Goal: Task Accomplishment & Management: Complete application form

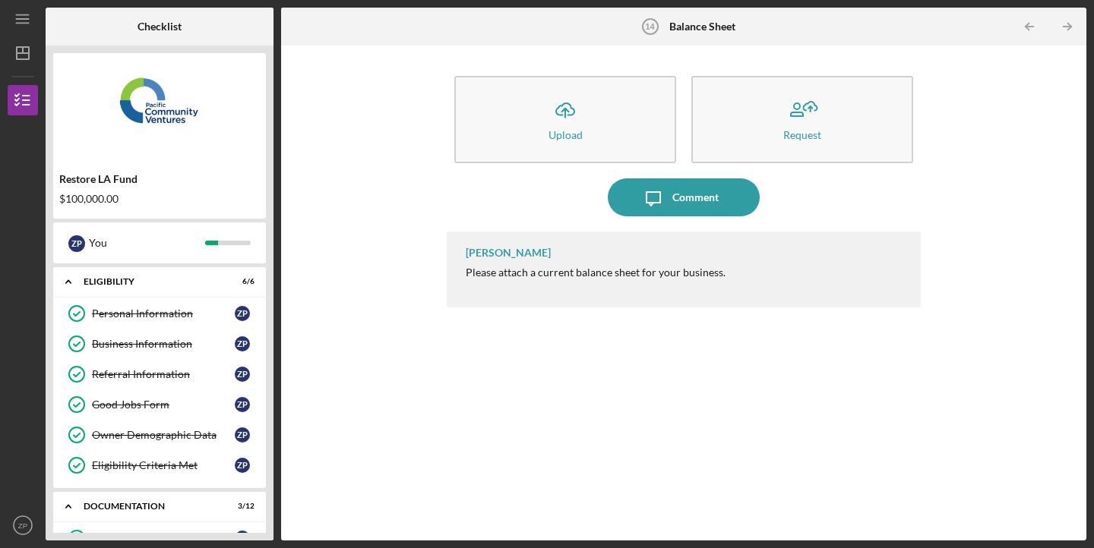
scroll to position [379, 0]
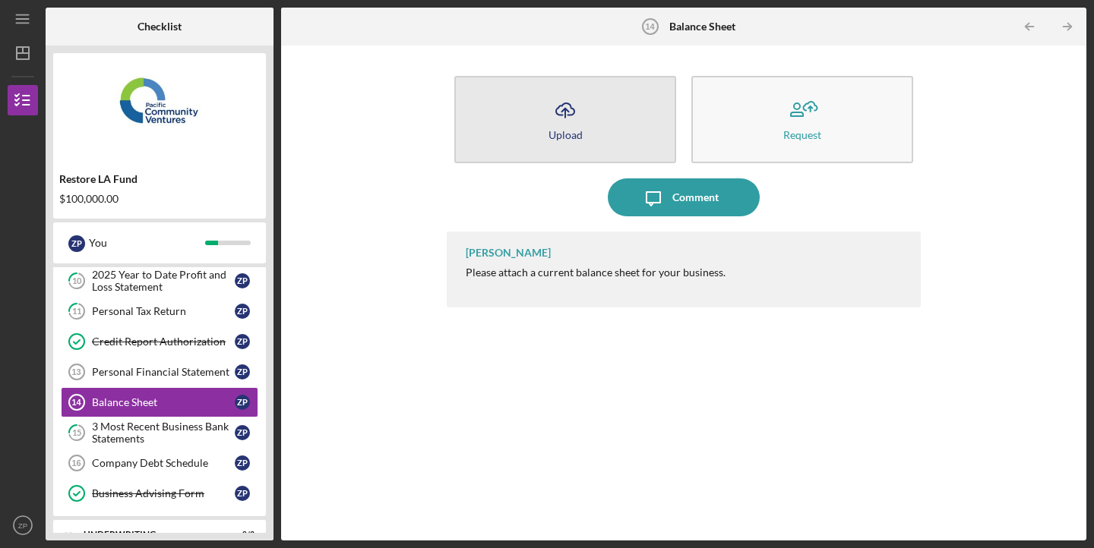
click at [568, 110] on icon "Icon/Upload" at bounding box center [565, 110] width 38 height 38
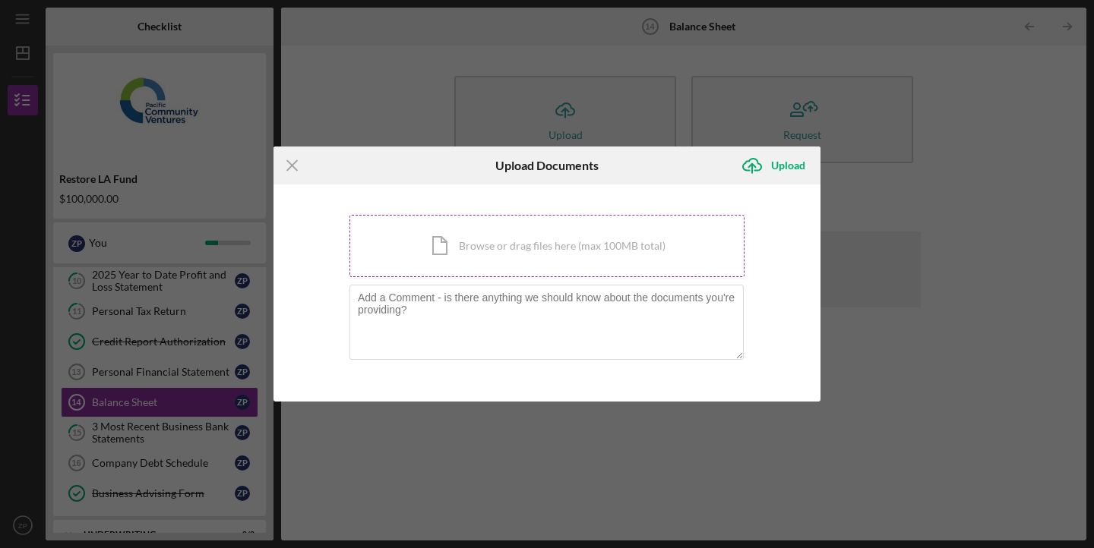
click at [473, 248] on div "Icon/Document Browse or drag files here (max 100MB total) Tap to choose files o…" at bounding box center [546, 246] width 395 height 62
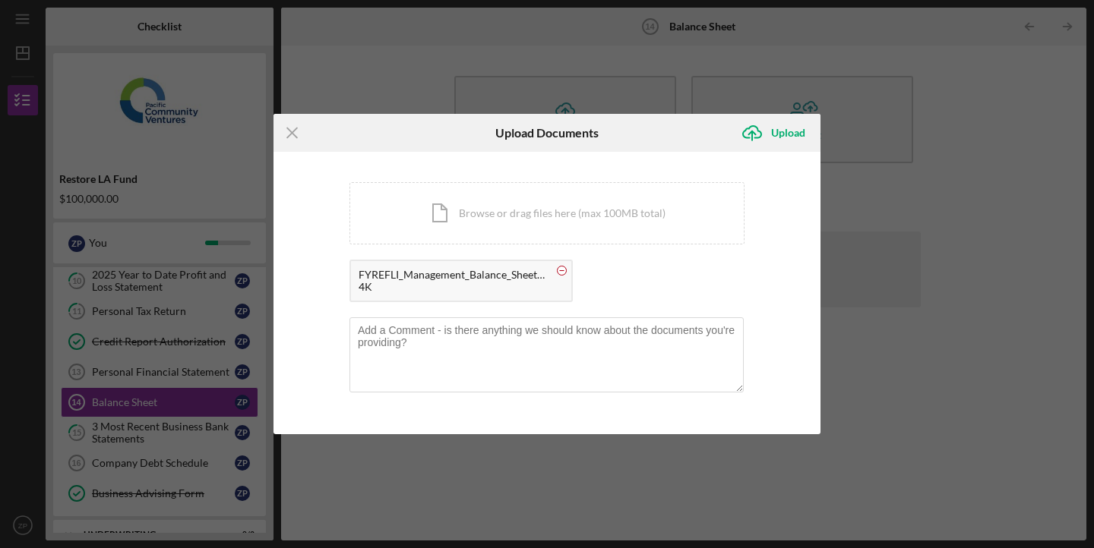
click at [561, 273] on circle at bounding box center [562, 271] width 9 height 9
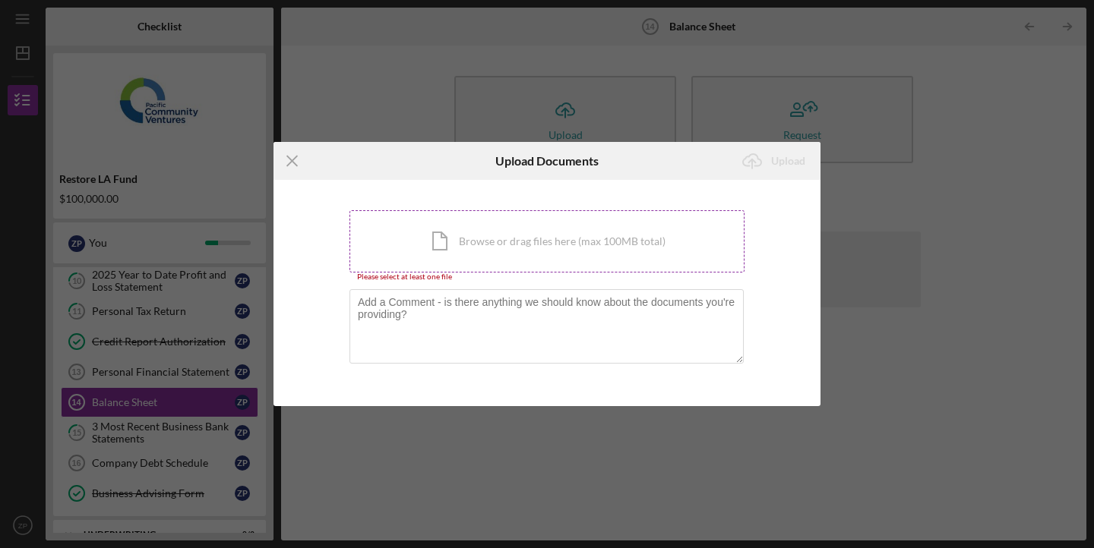
click at [443, 240] on div "Icon/Document Browse or drag files here (max 100MB total) Tap to choose files o…" at bounding box center [546, 241] width 395 height 62
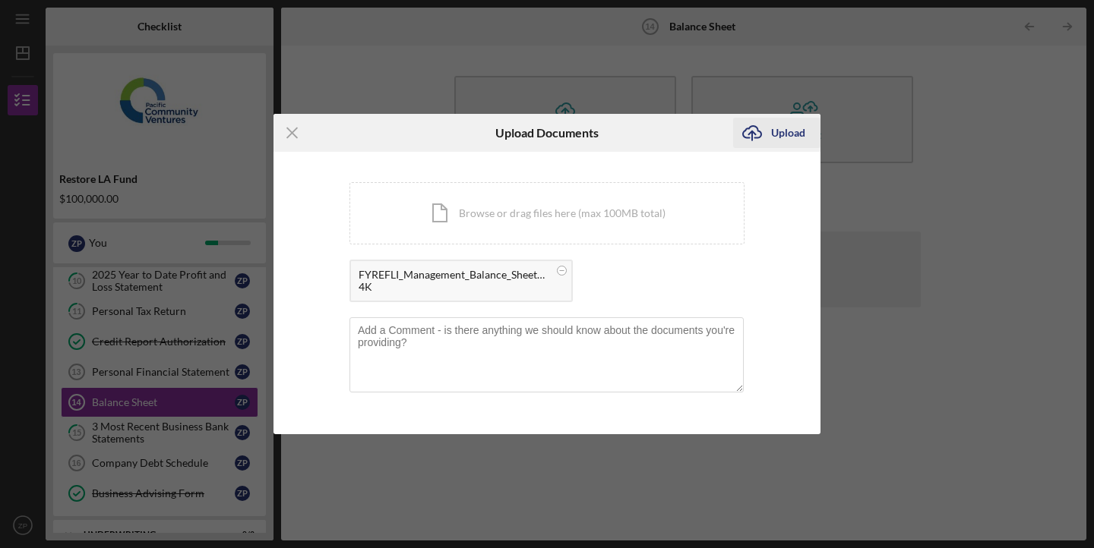
click at [790, 129] on div "Upload" at bounding box center [788, 133] width 34 height 30
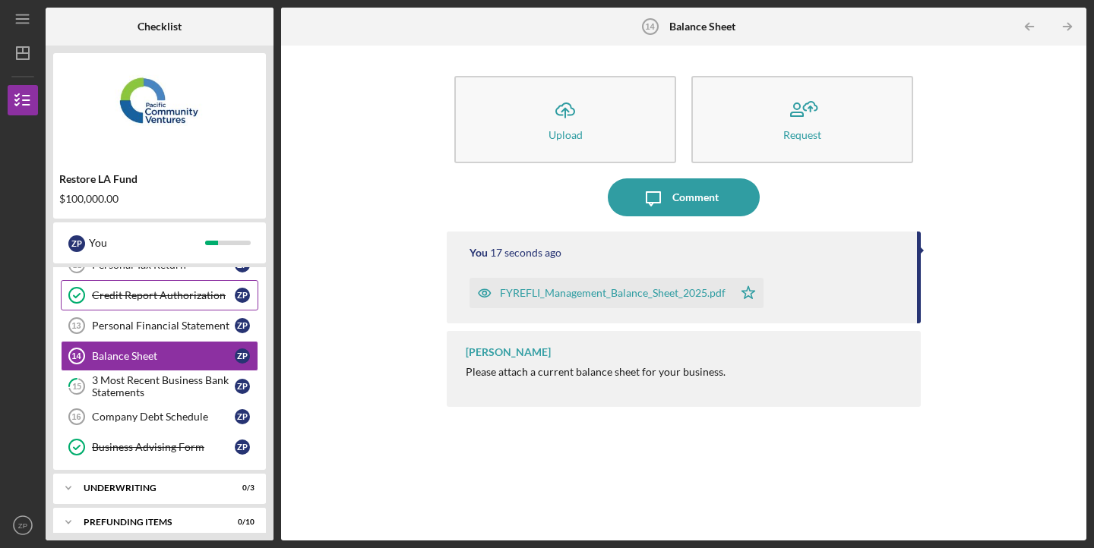
scroll to position [438, 0]
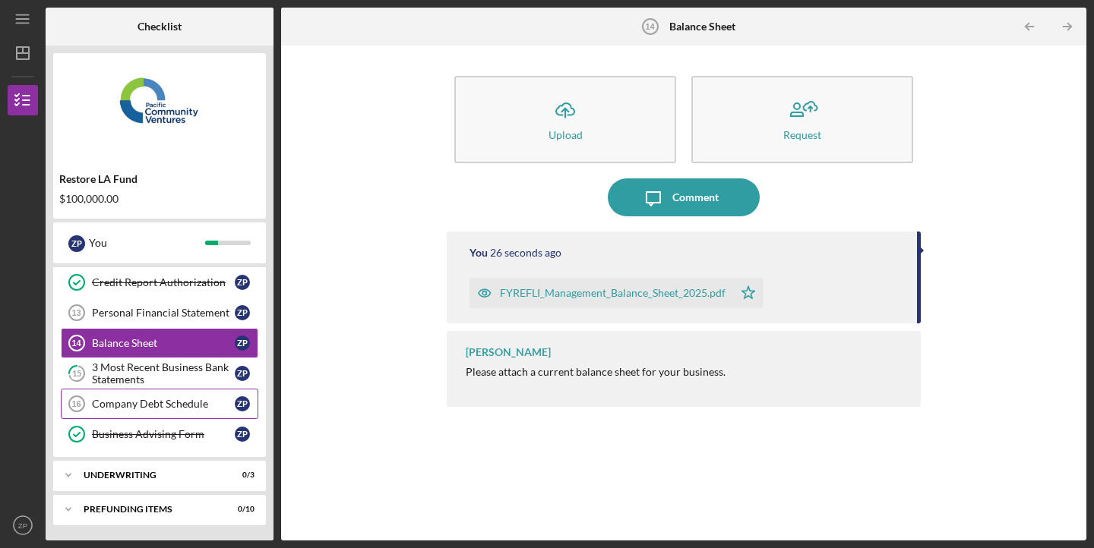
click at [133, 403] on div "Company Debt Schedule" at bounding box center [163, 404] width 143 height 12
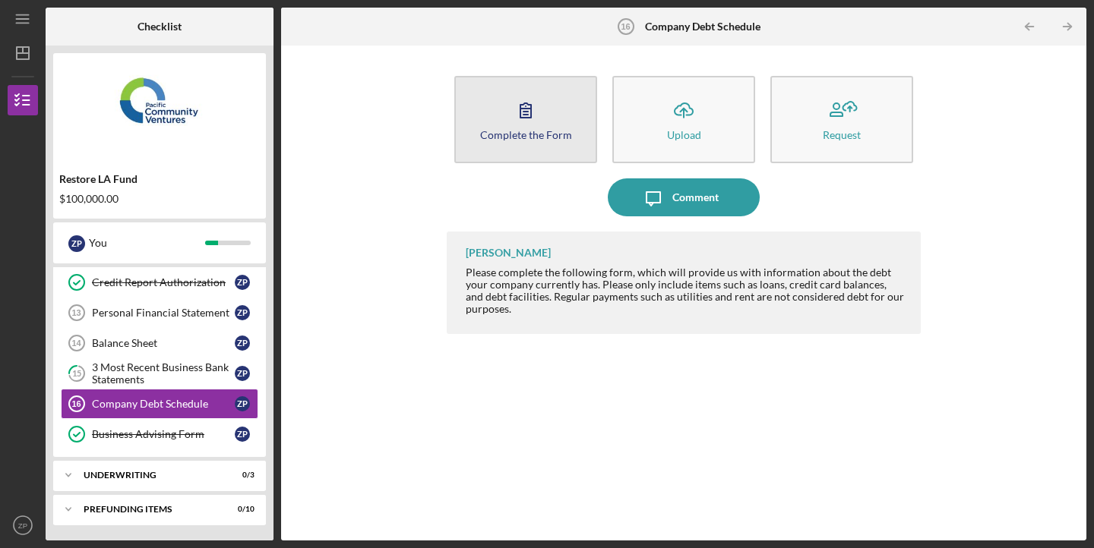
click at [535, 119] on icon "button" at bounding box center [526, 110] width 38 height 38
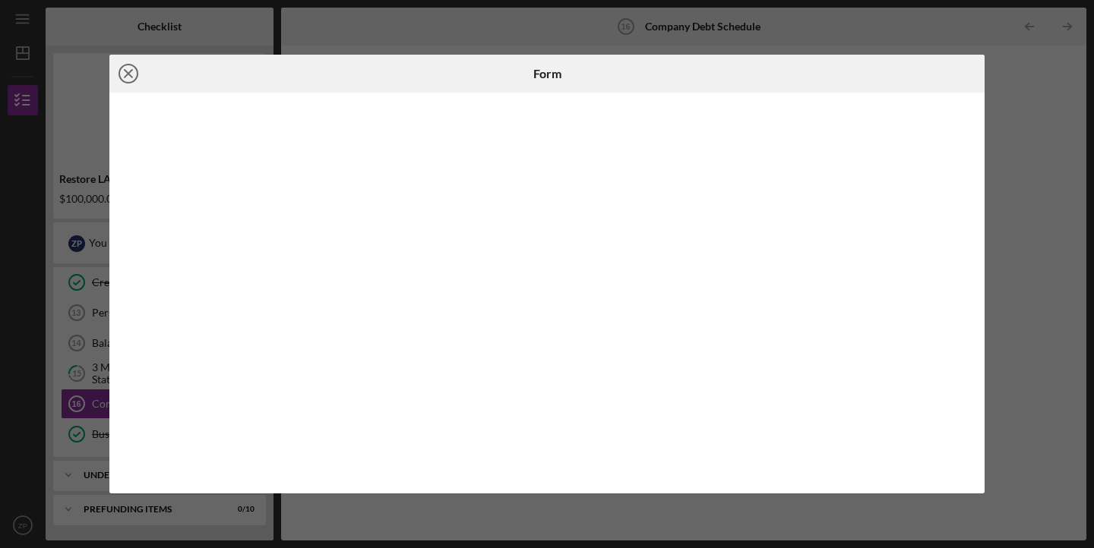
click at [124, 71] on icon "Icon/Close" at bounding box center [128, 74] width 38 height 38
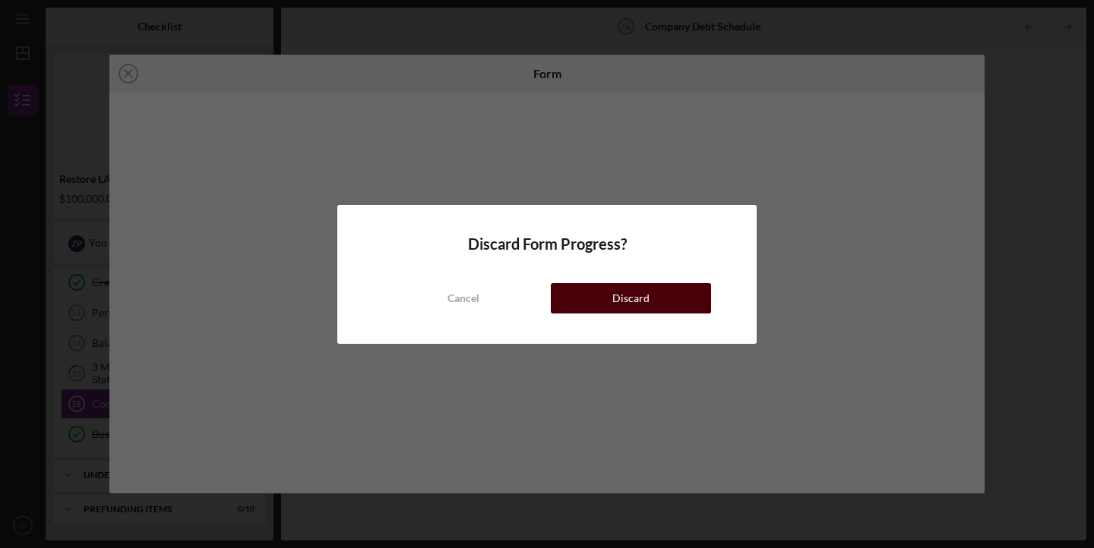
click at [612, 301] on button "Discard" at bounding box center [631, 298] width 160 height 30
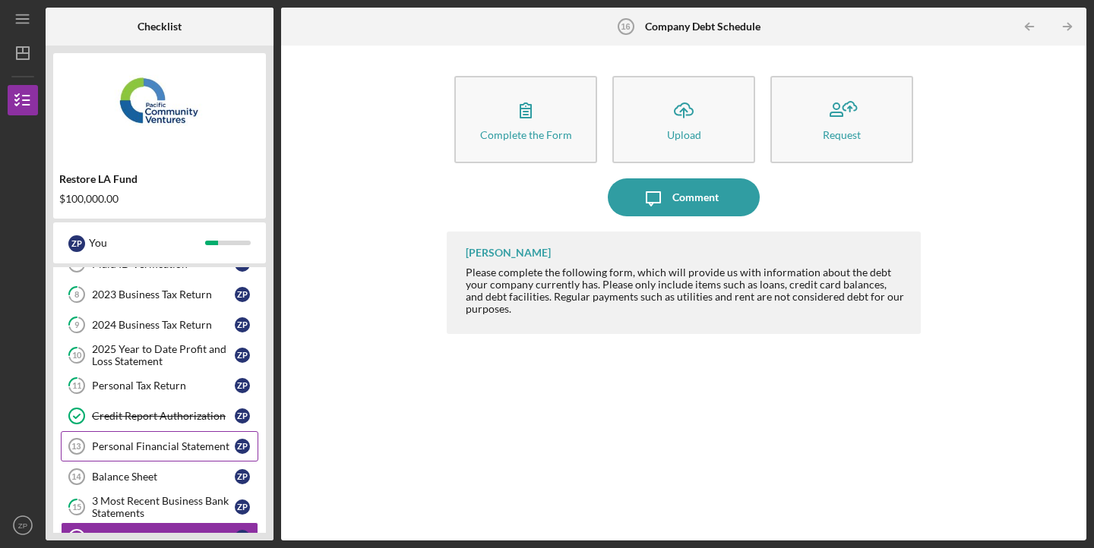
scroll to position [305, 0]
click at [110, 472] on div "Balance Sheet" at bounding box center [163, 476] width 143 height 12
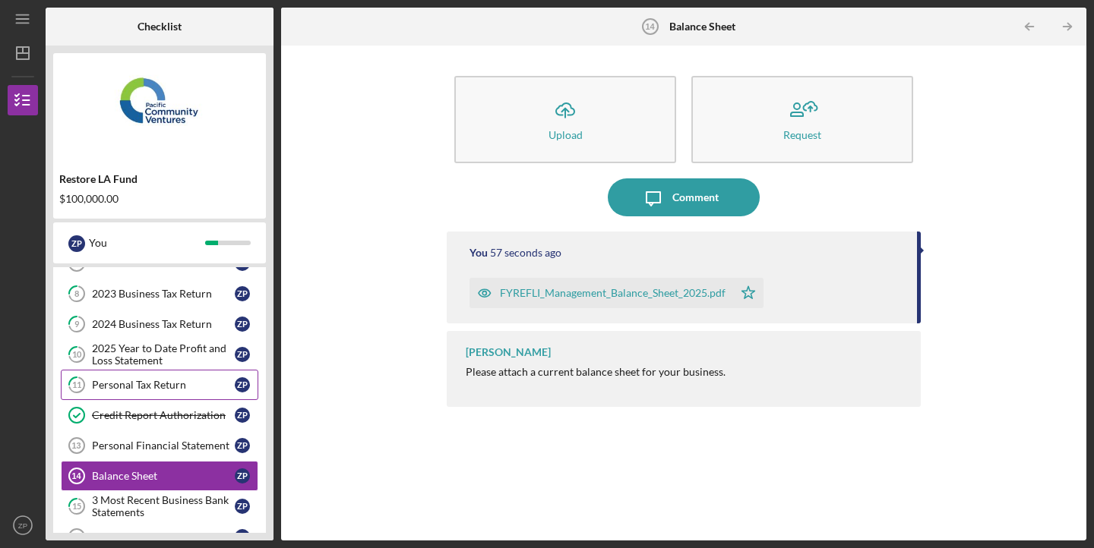
click at [141, 379] on div "Personal Tax Return" at bounding box center [163, 385] width 143 height 12
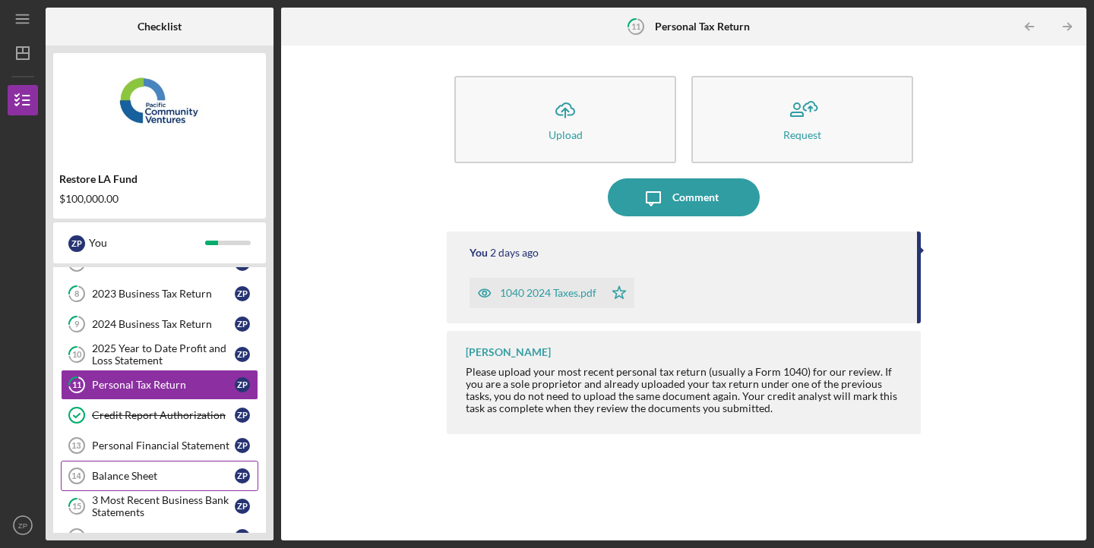
click at [109, 485] on link "Balance Sheet 14 Balance Sheet Z P" at bounding box center [160, 476] width 198 height 30
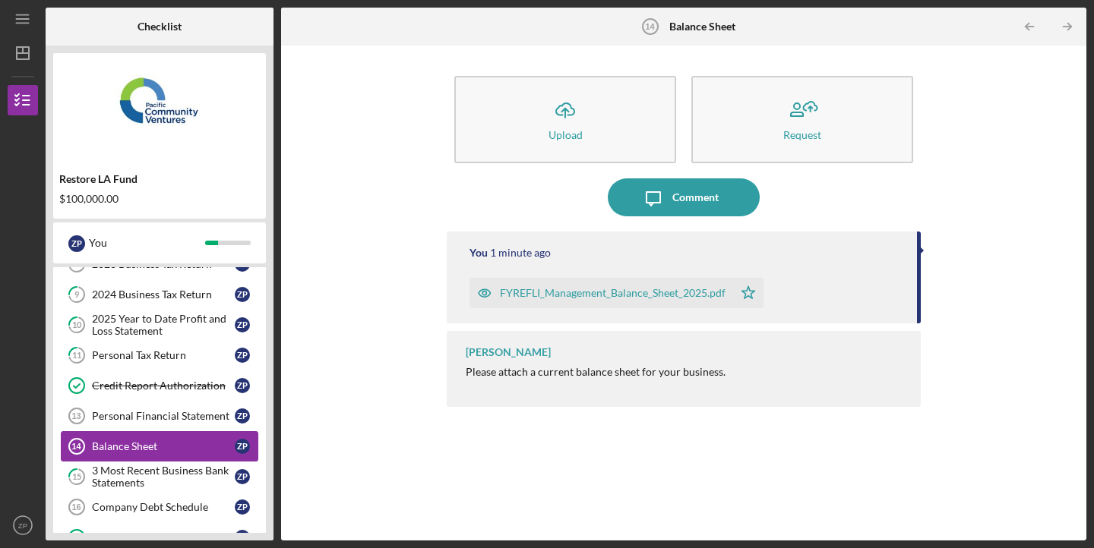
scroll to position [344, 0]
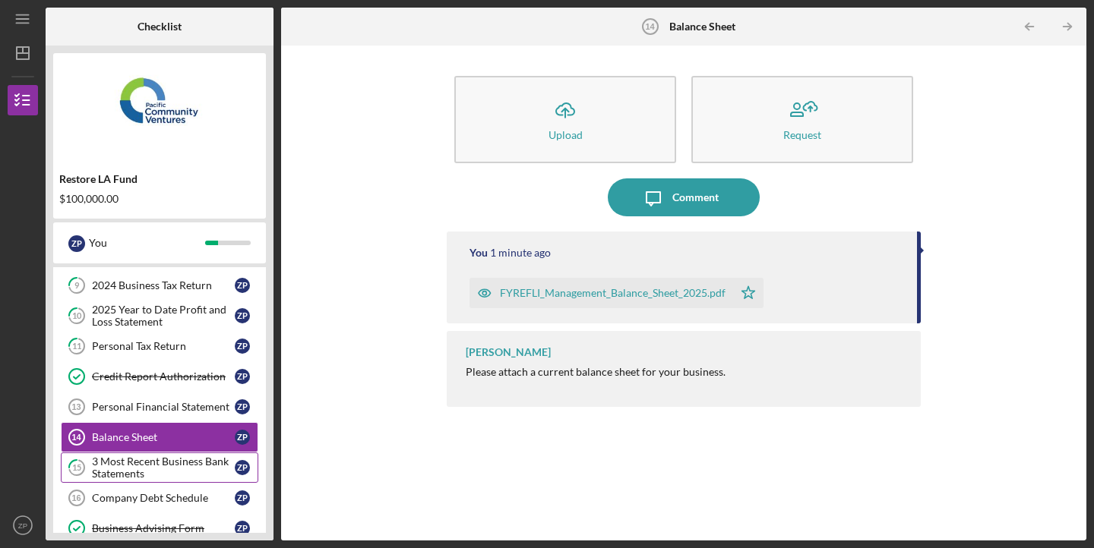
click at [120, 465] on div "3 Most Recent Business Bank Statements" at bounding box center [163, 468] width 143 height 24
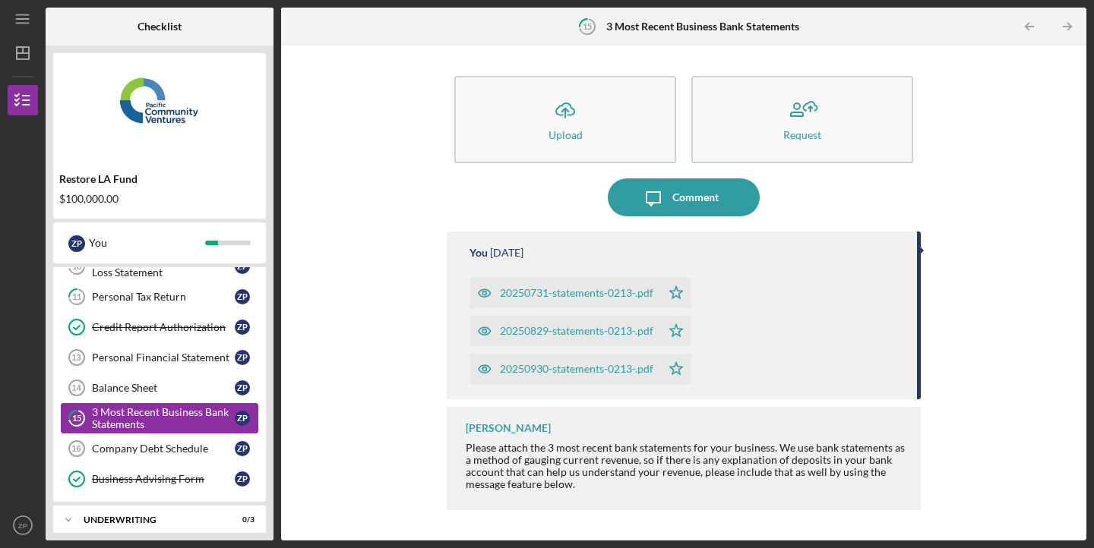
scroll to position [395, 0]
click at [130, 449] on div "Company Debt Schedule" at bounding box center [163, 447] width 143 height 12
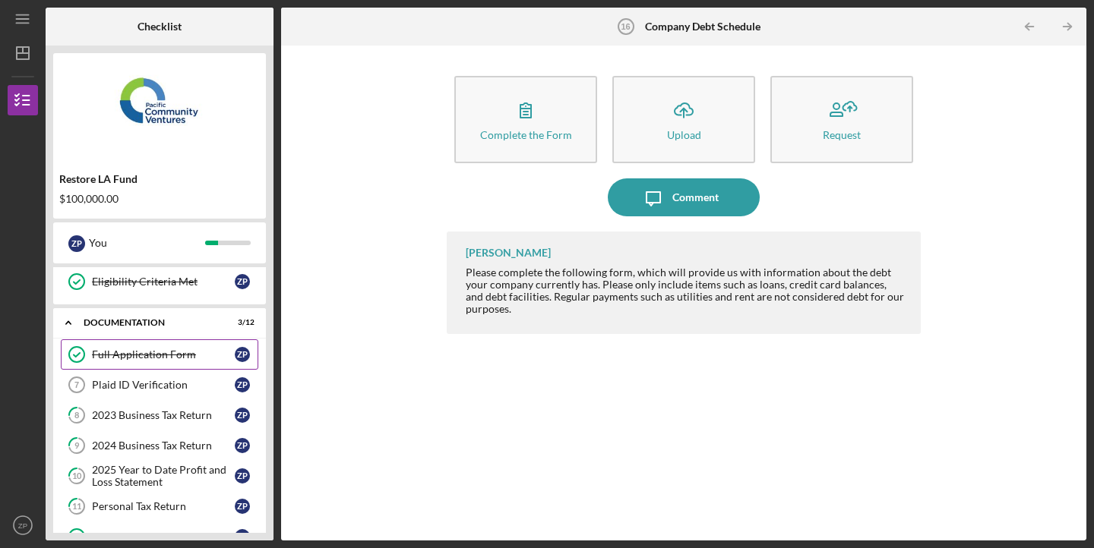
scroll to position [166, 0]
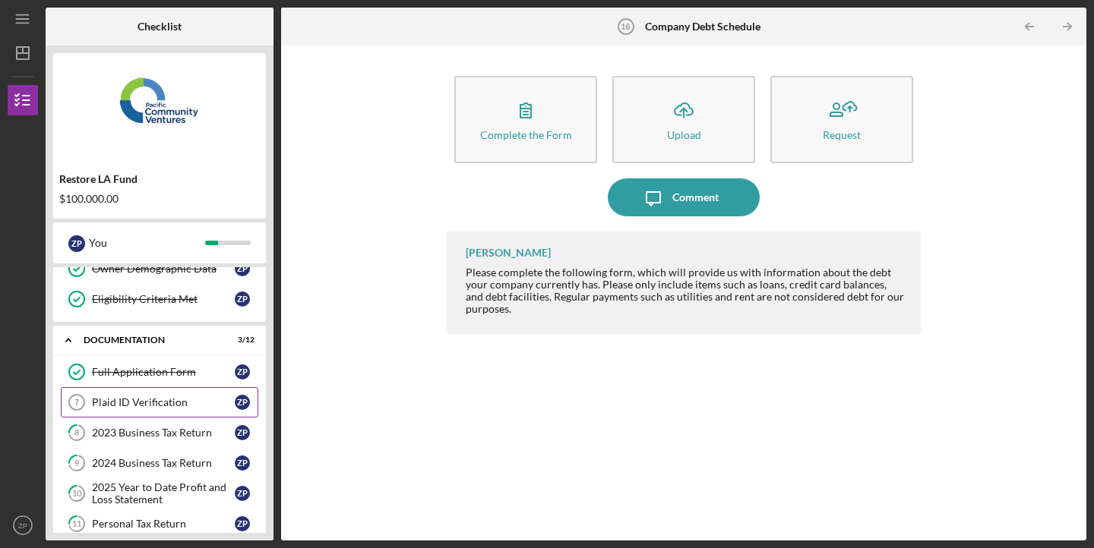
click at [113, 402] on div "Plaid ID Verification" at bounding box center [163, 403] width 143 height 12
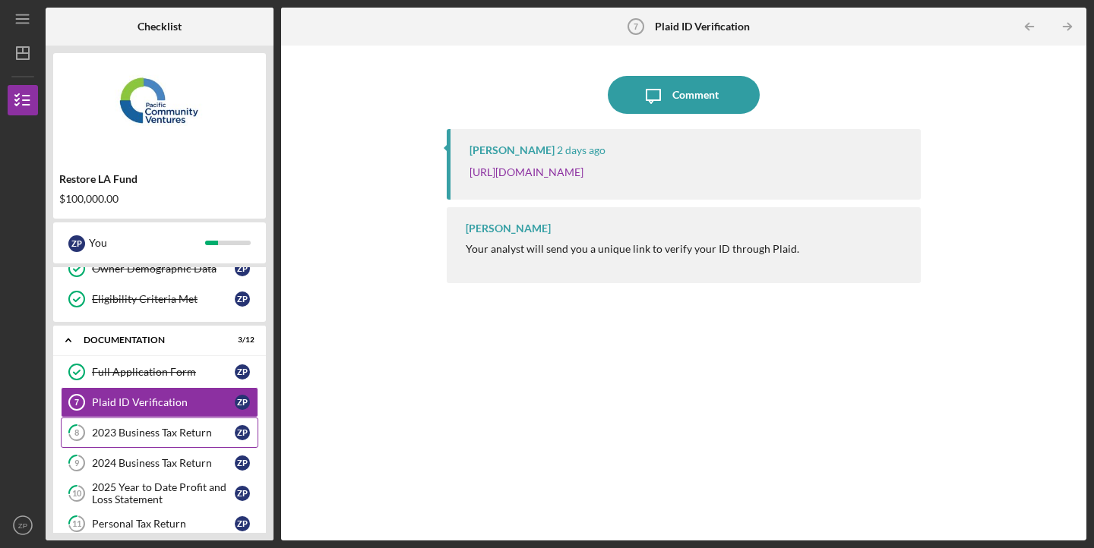
click at [112, 428] on div "2023 Business Tax Return" at bounding box center [163, 433] width 143 height 12
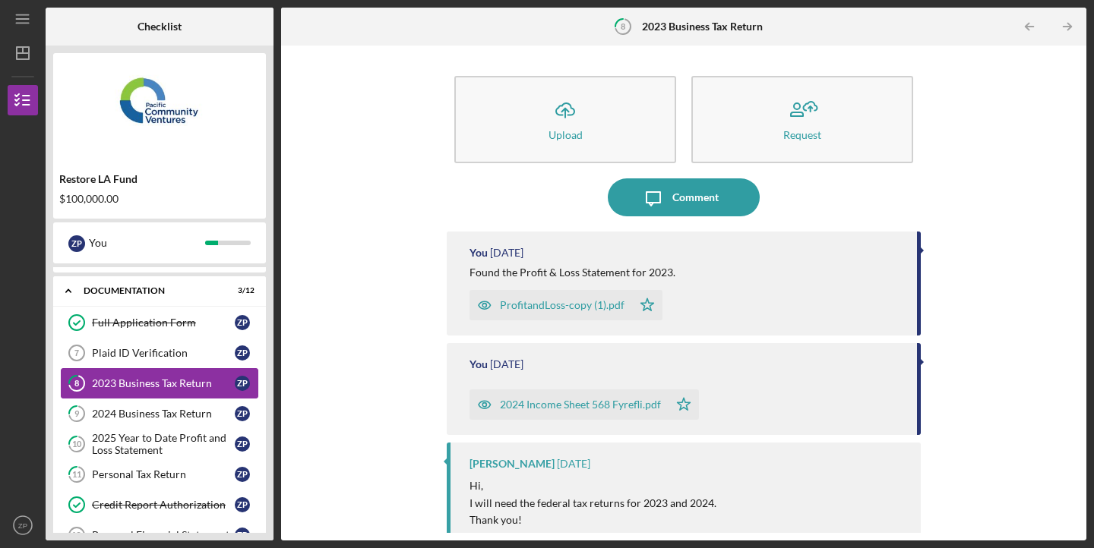
scroll to position [219, 0]
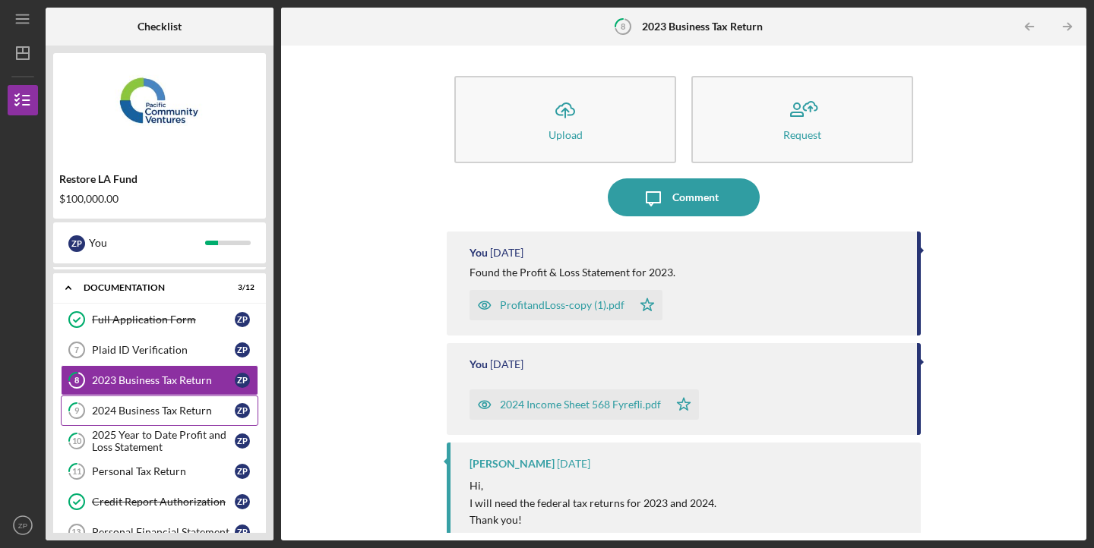
click at [125, 404] on link "9 2024 Business Tax Return Z P" at bounding box center [160, 411] width 198 height 30
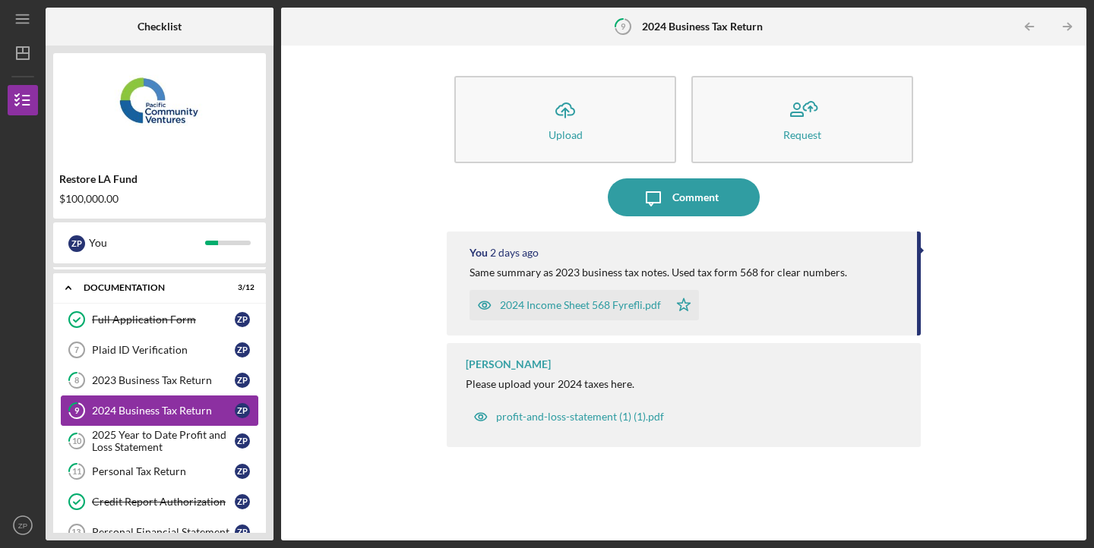
scroll to position [231, 0]
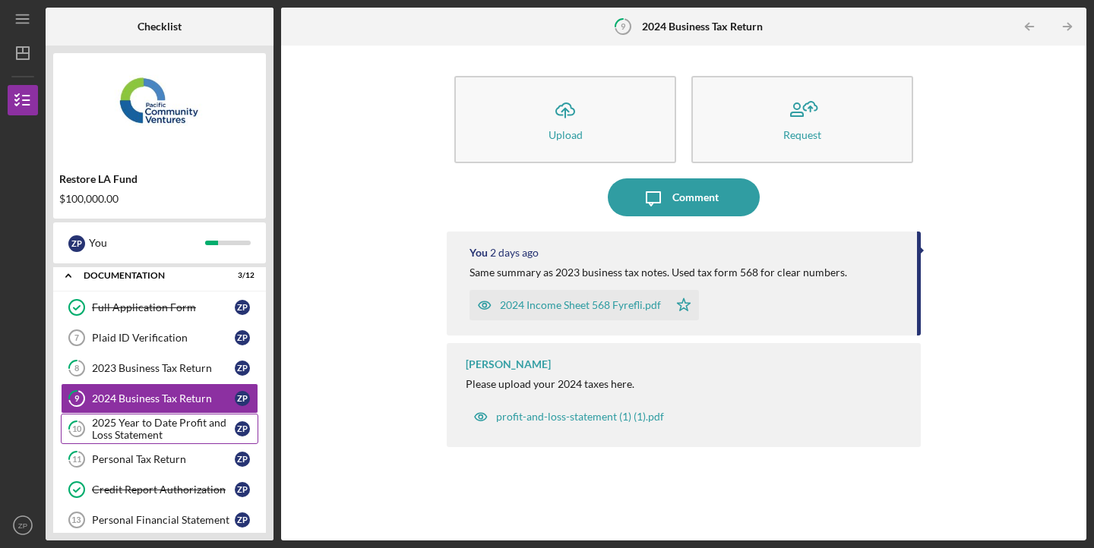
click at [121, 432] on div "2025 Year to Date Profit and Loss Statement" at bounding box center [163, 429] width 143 height 24
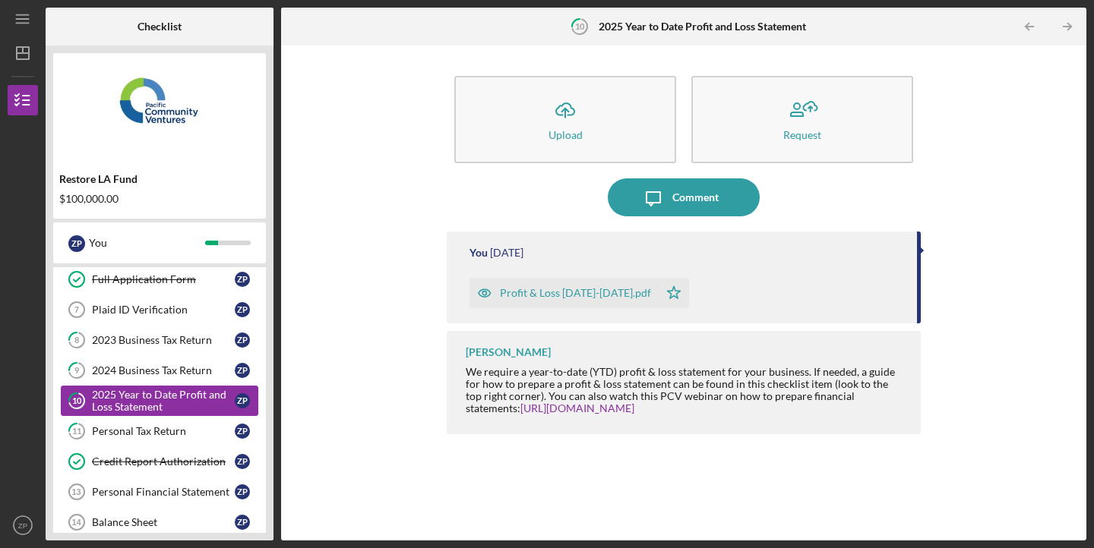
scroll to position [260, 0]
click at [145, 429] on div "Personal Tax Return" at bounding box center [163, 431] width 143 height 12
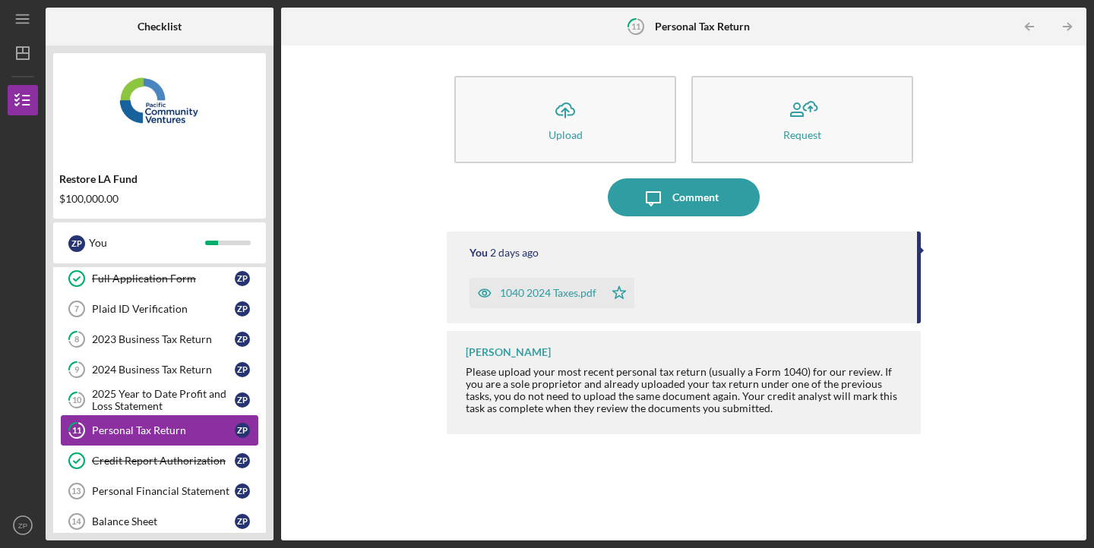
scroll to position [306, 0]
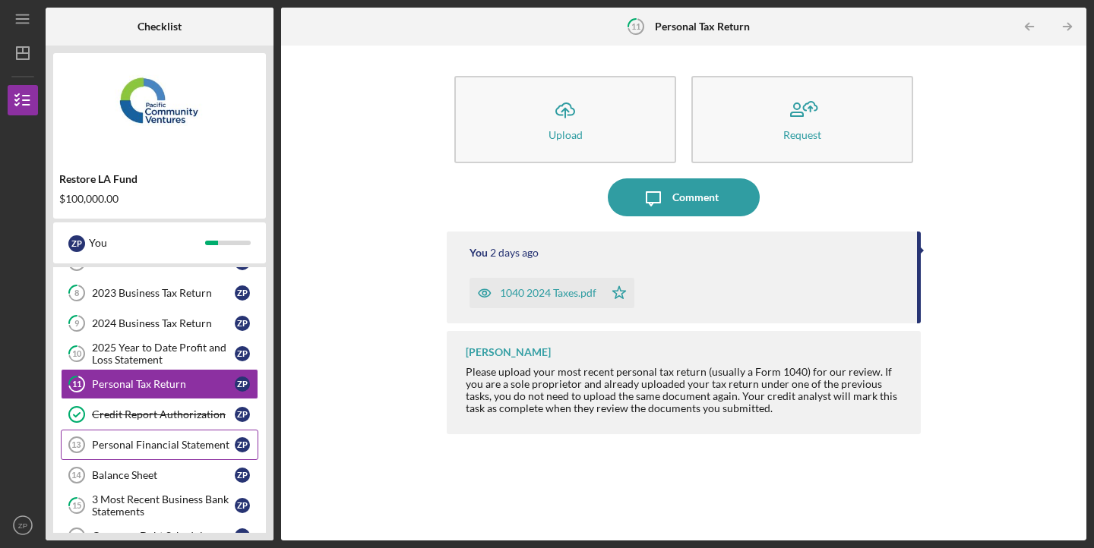
click at [144, 451] on div "Personal Financial Statement" at bounding box center [163, 445] width 143 height 12
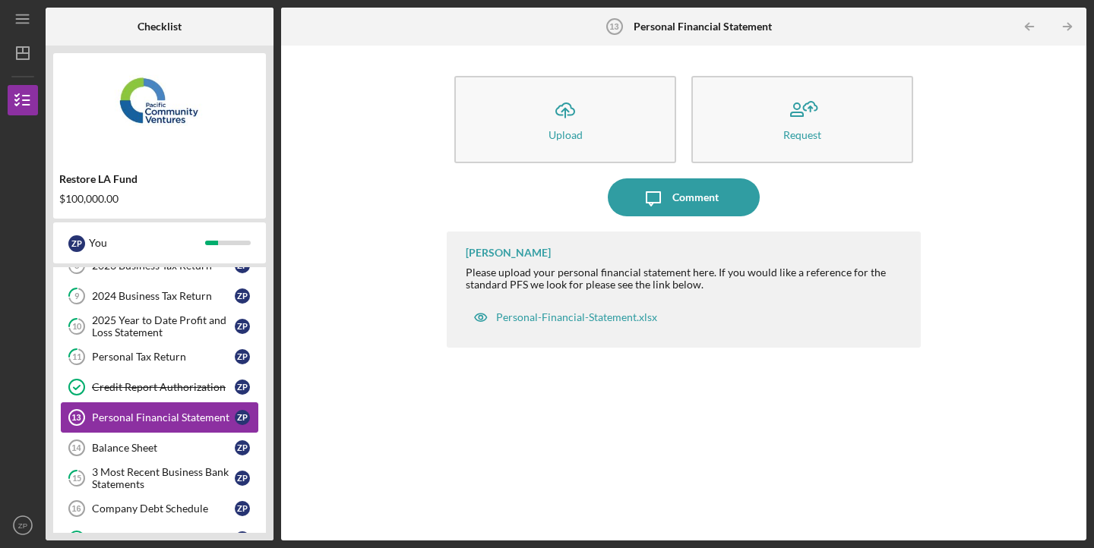
scroll to position [346, 0]
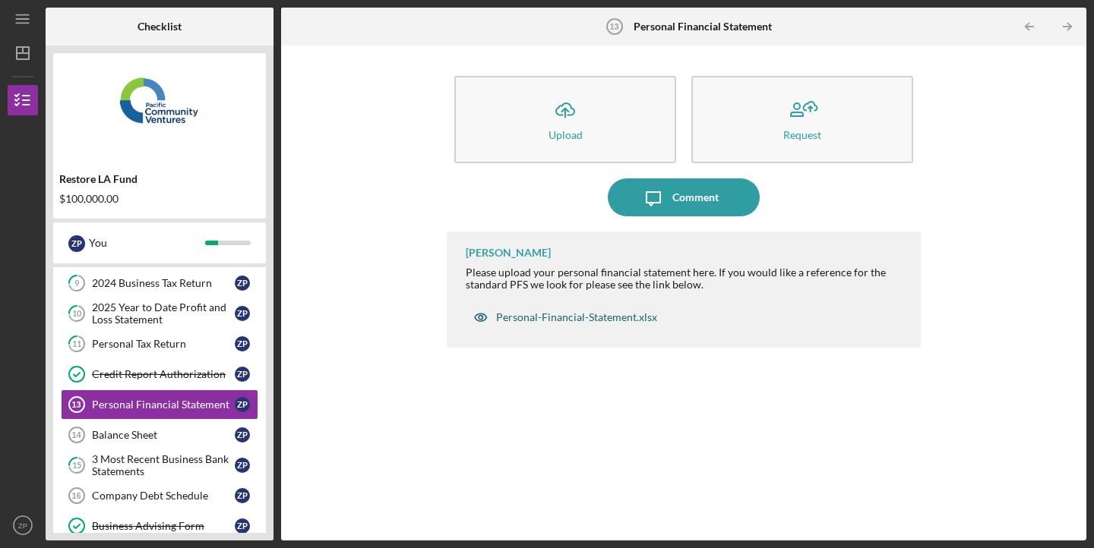
click at [602, 321] on div "Personal-Financial-Statement.xlsx" at bounding box center [576, 317] width 161 height 12
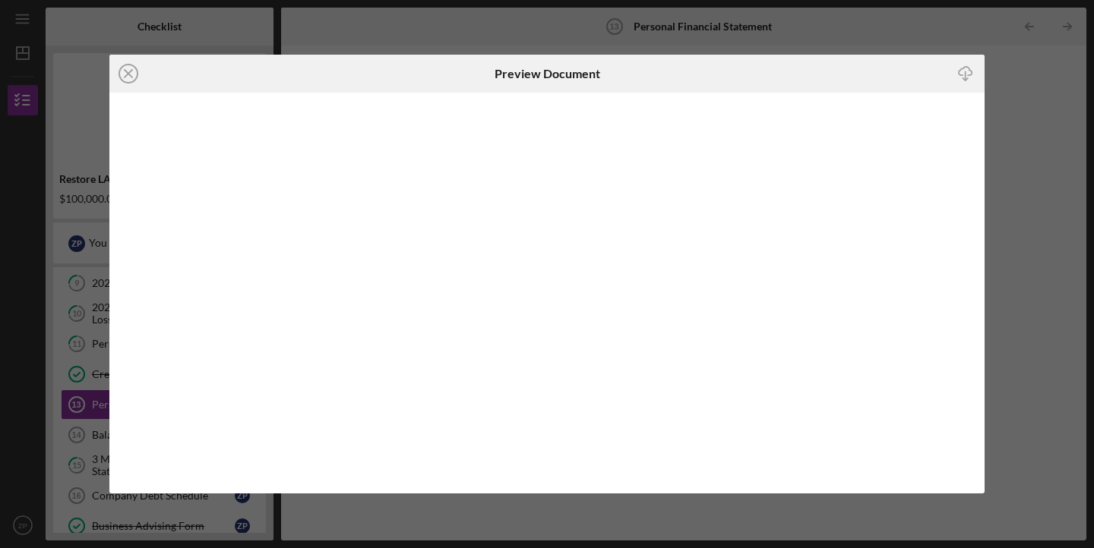
click at [1014, 103] on div "Icon/Close Preview Document Icon/Download" at bounding box center [547, 274] width 1094 height 548
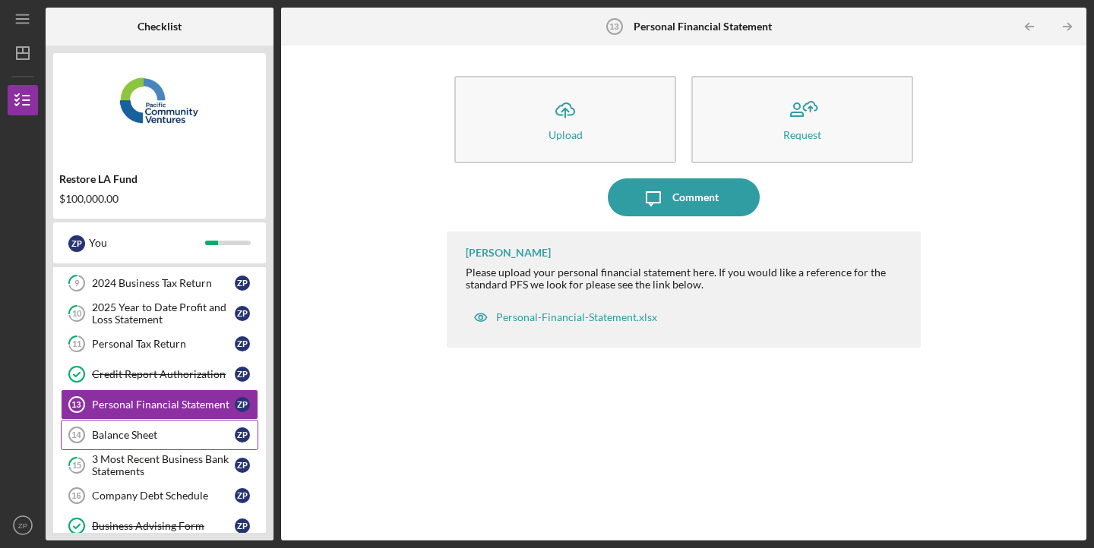
click at [118, 434] on div "Balance Sheet" at bounding box center [163, 435] width 143 height 12
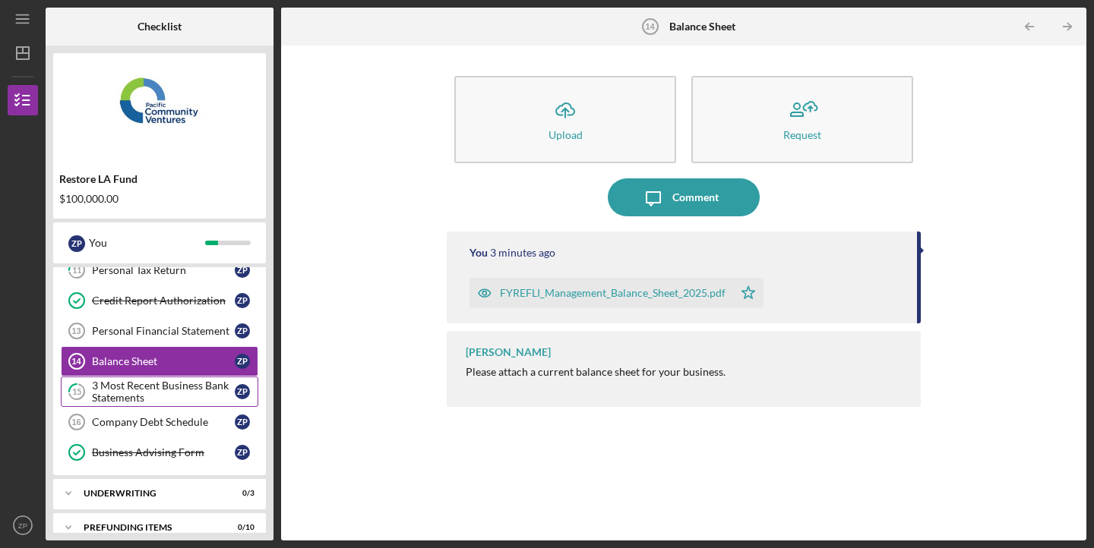
scroll to position [422, 0]
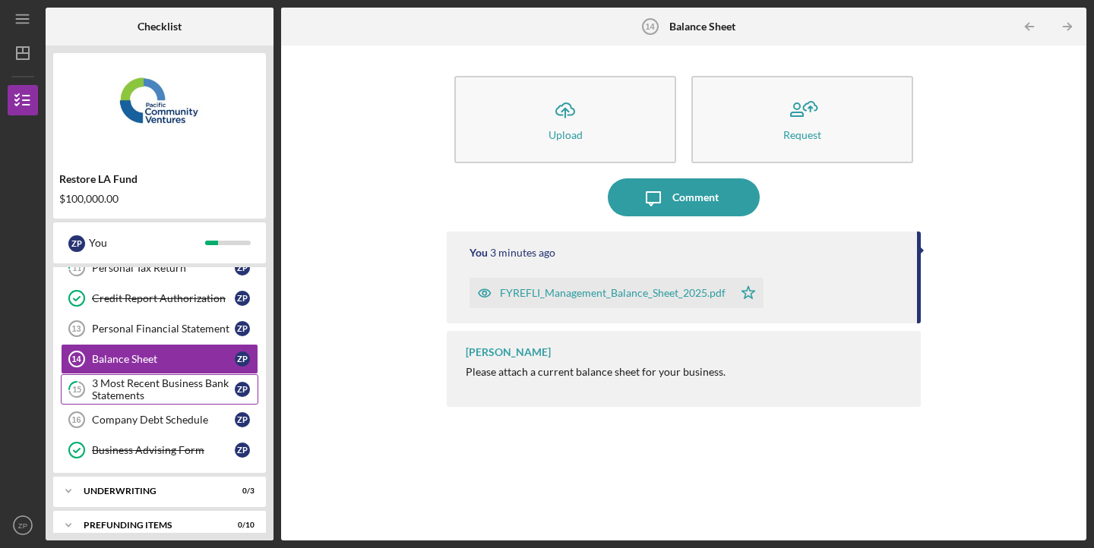
click at [130, 385] on div "3 Most Recent Business Bank Statements" at bounding box center [163, 390] width 143 height 24
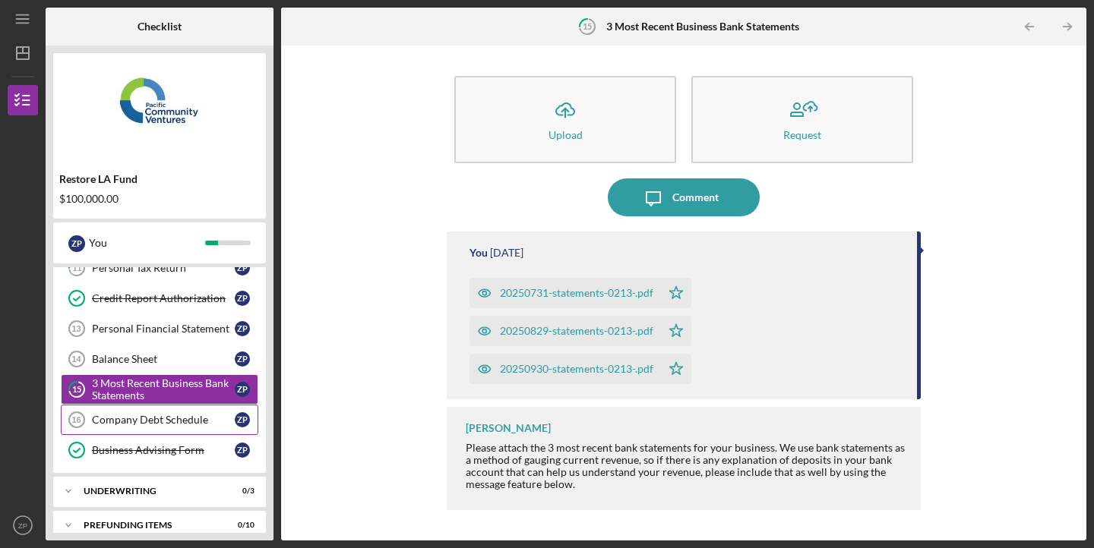
click at [130, 429] on link "Company Debt Schedule 16 Company Debt Schedule Z P" at bounding box center [160, 420] width 198 height 30
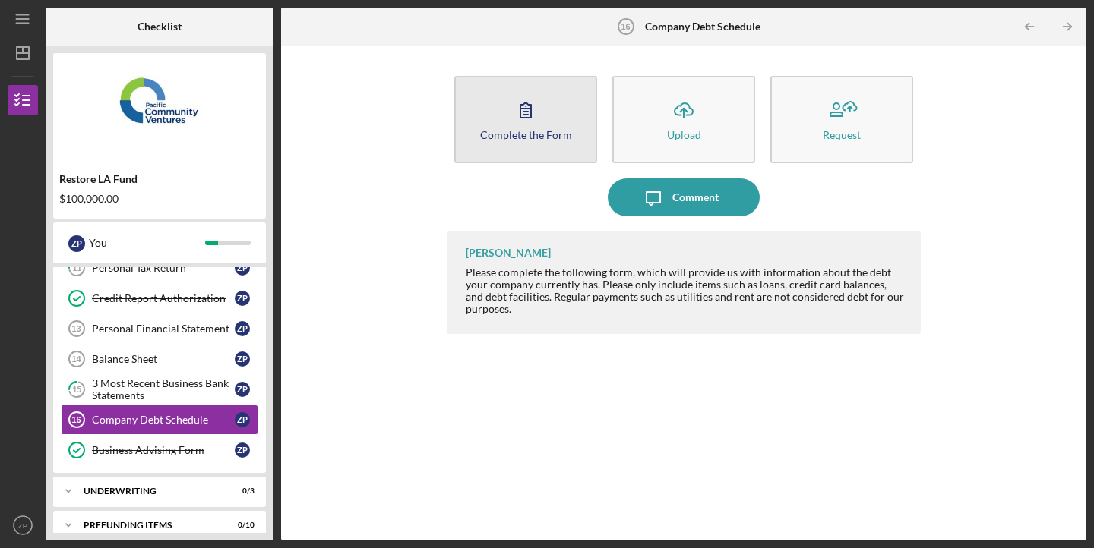
click at [539, 121] on icon "button" at bounding box center [526, 110] width 38 height 38
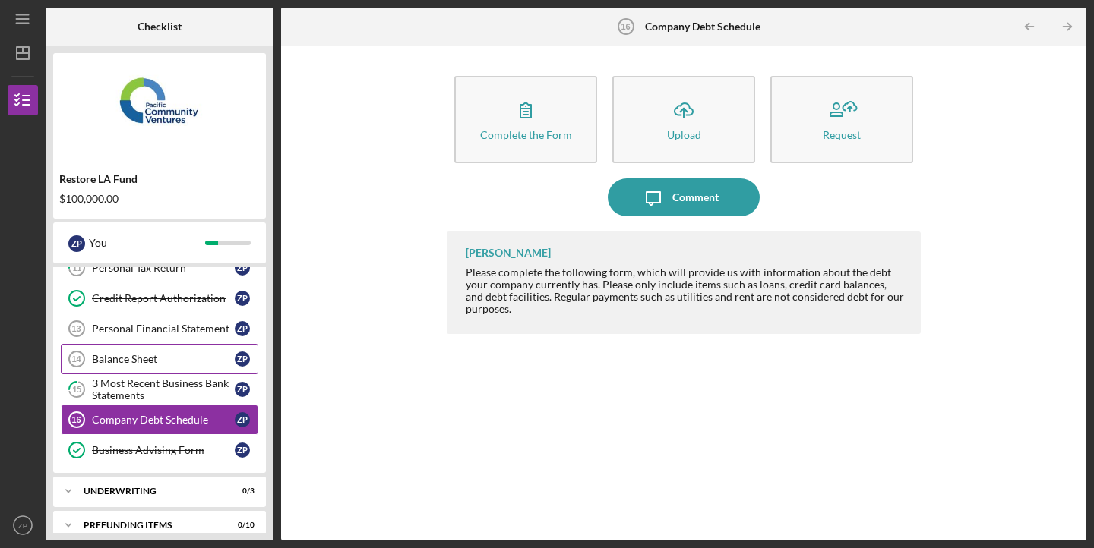
scroll to position [401, 0]
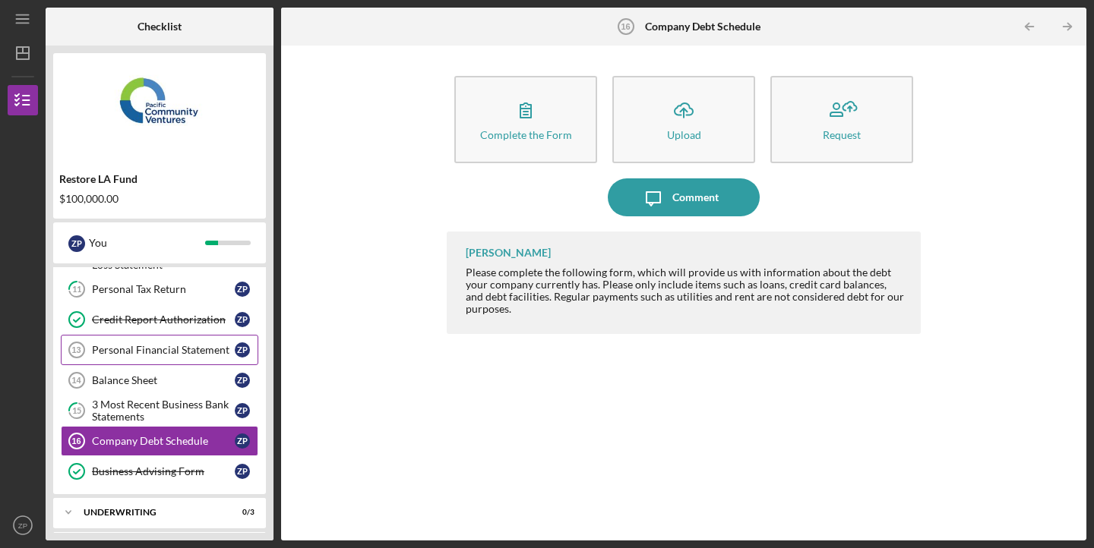
click at [122, 344] on div "Personal Financial Statement" at bounding box center [163, 350] width 143 height 12
